Goal: Book appointment/travel/reservation

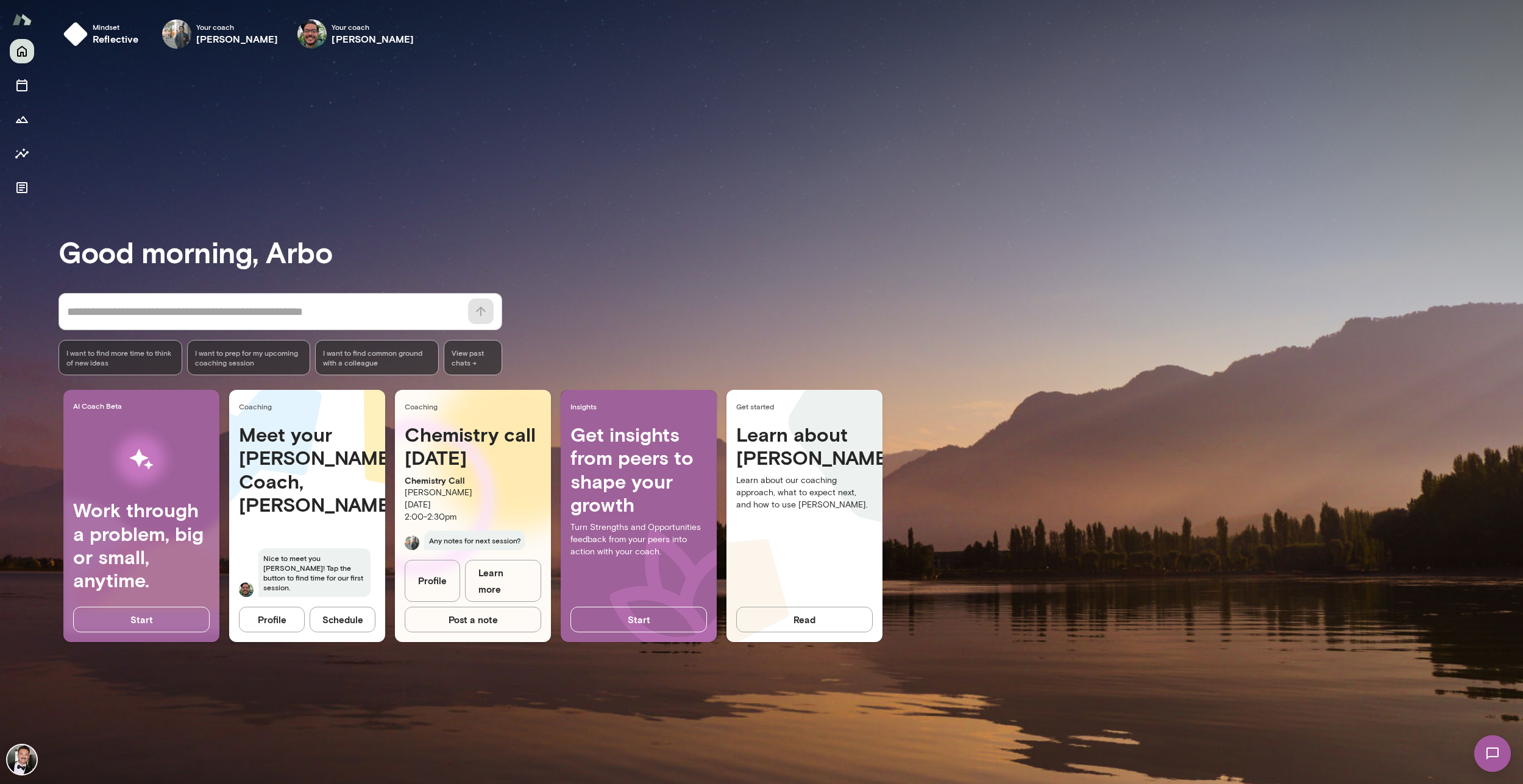
click at [0, 0] on icon "button" at bounding box center [0, 0] width 0 height 0
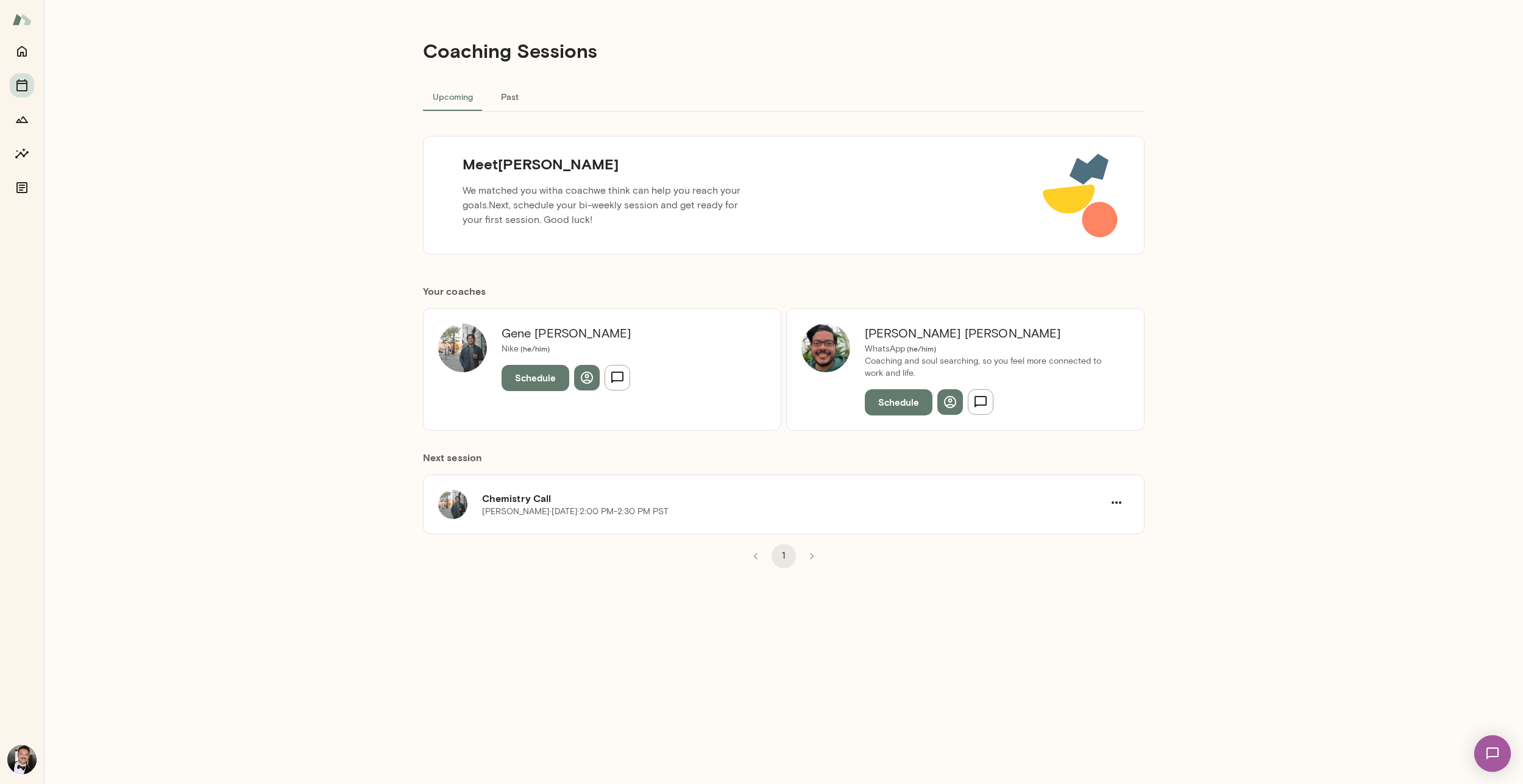
click at [899, 401] on button "Schedule" at bounding box center [899, 401] width 67 height 25
